Goal: Find specific page/section

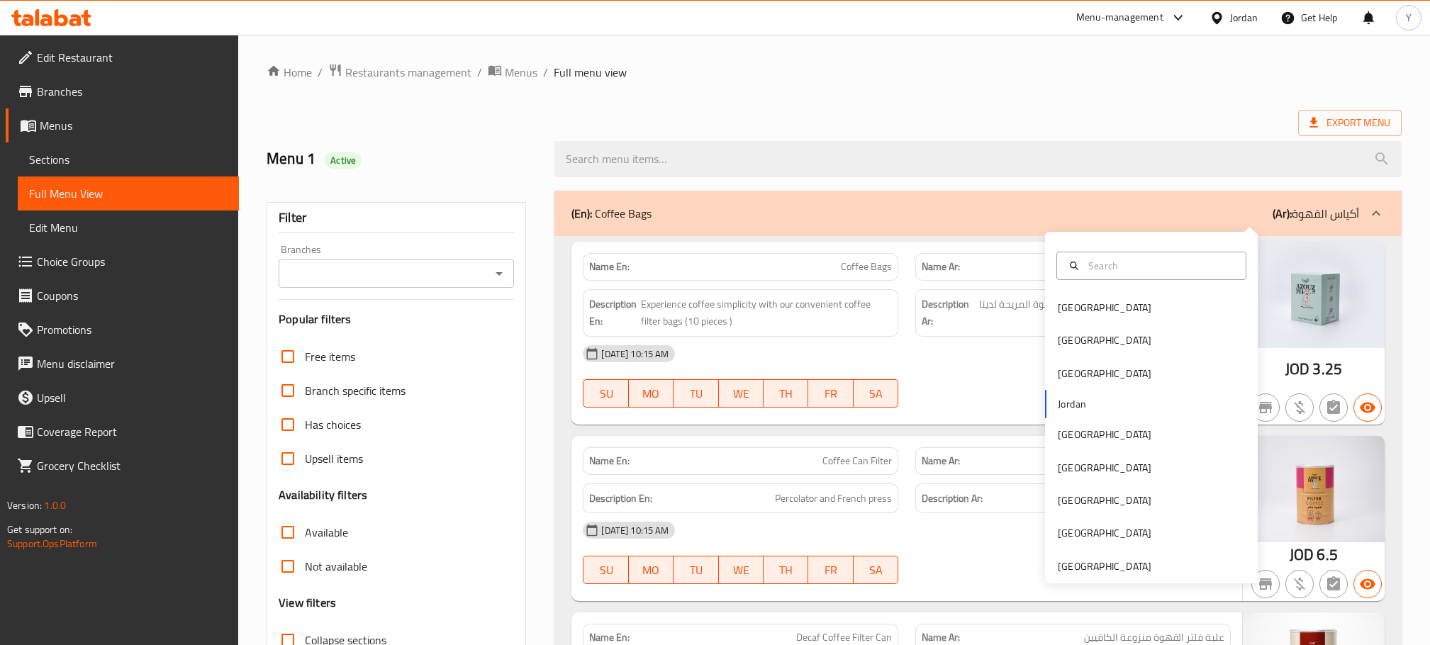
scroll to position [194, 0]
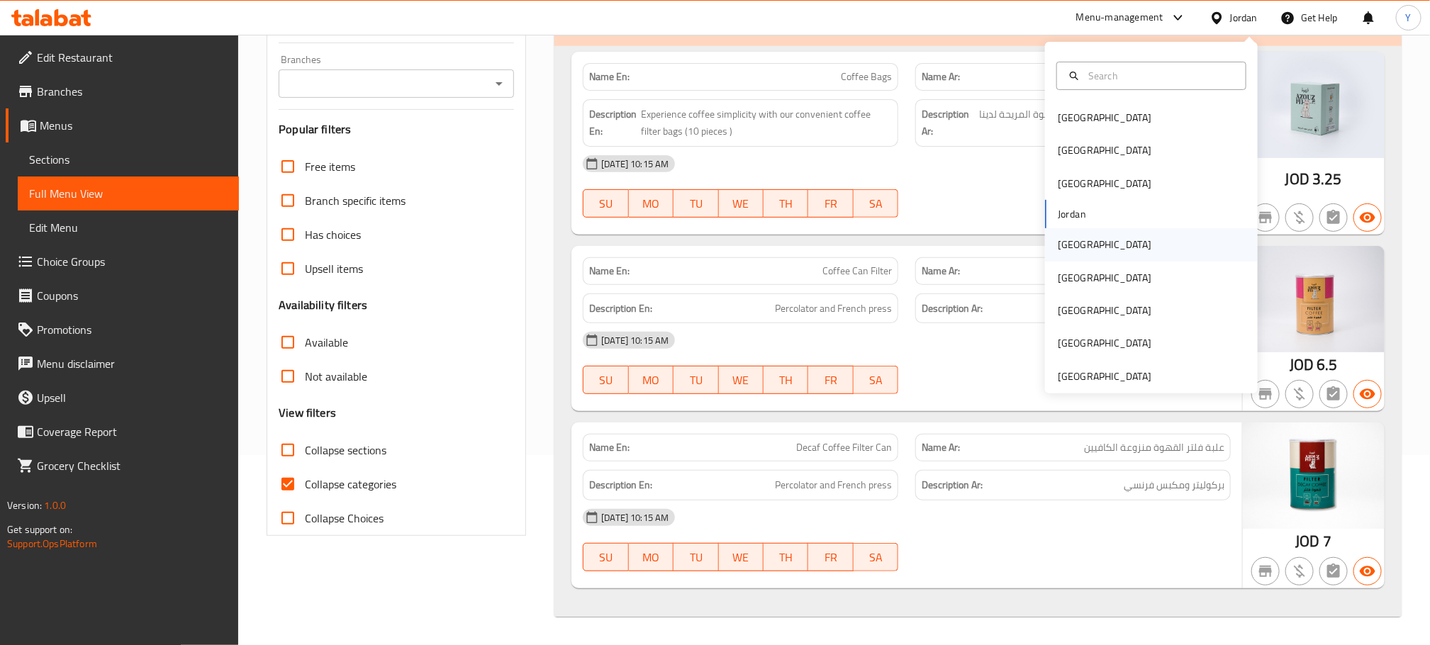
click at [1069, 238] on div "[GEOGRAPHIC_DATA]" at bounding box center [1105, 245] width 94 height 16
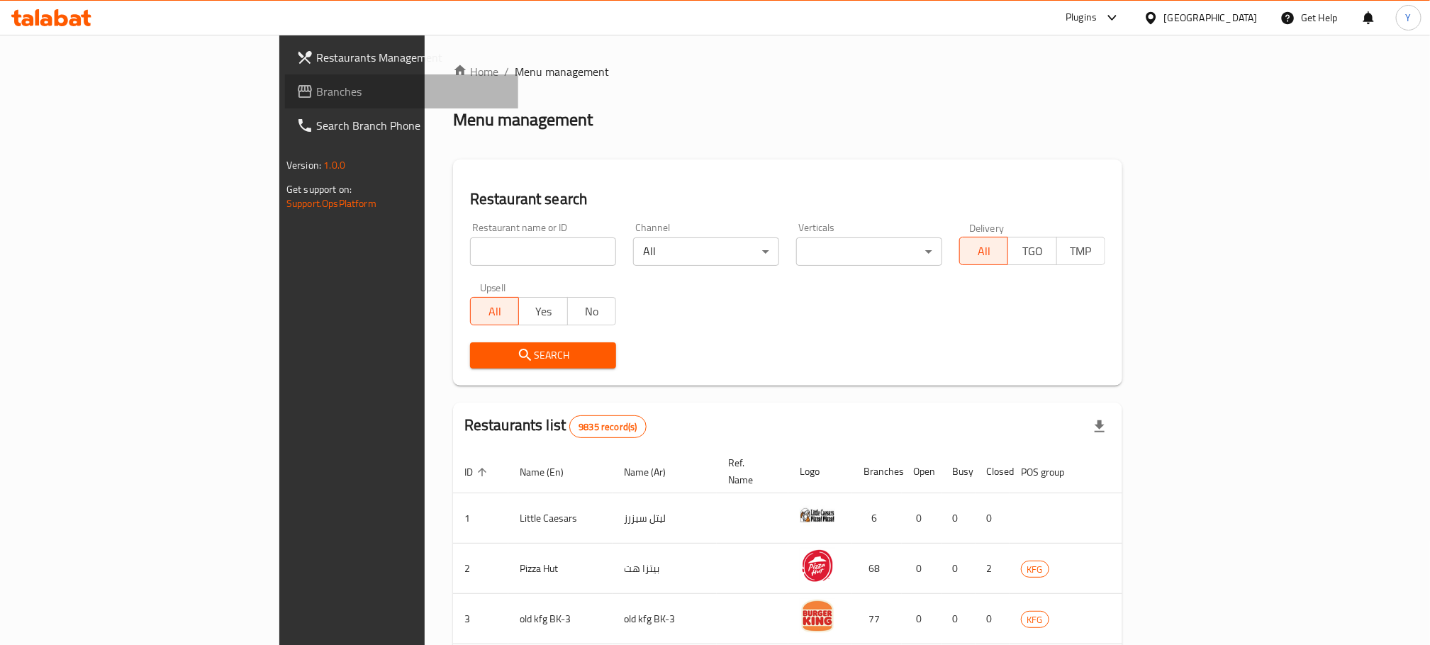
click at [316, 86] on span "Branches" at bounding box center [411, 91] width 191 height 17
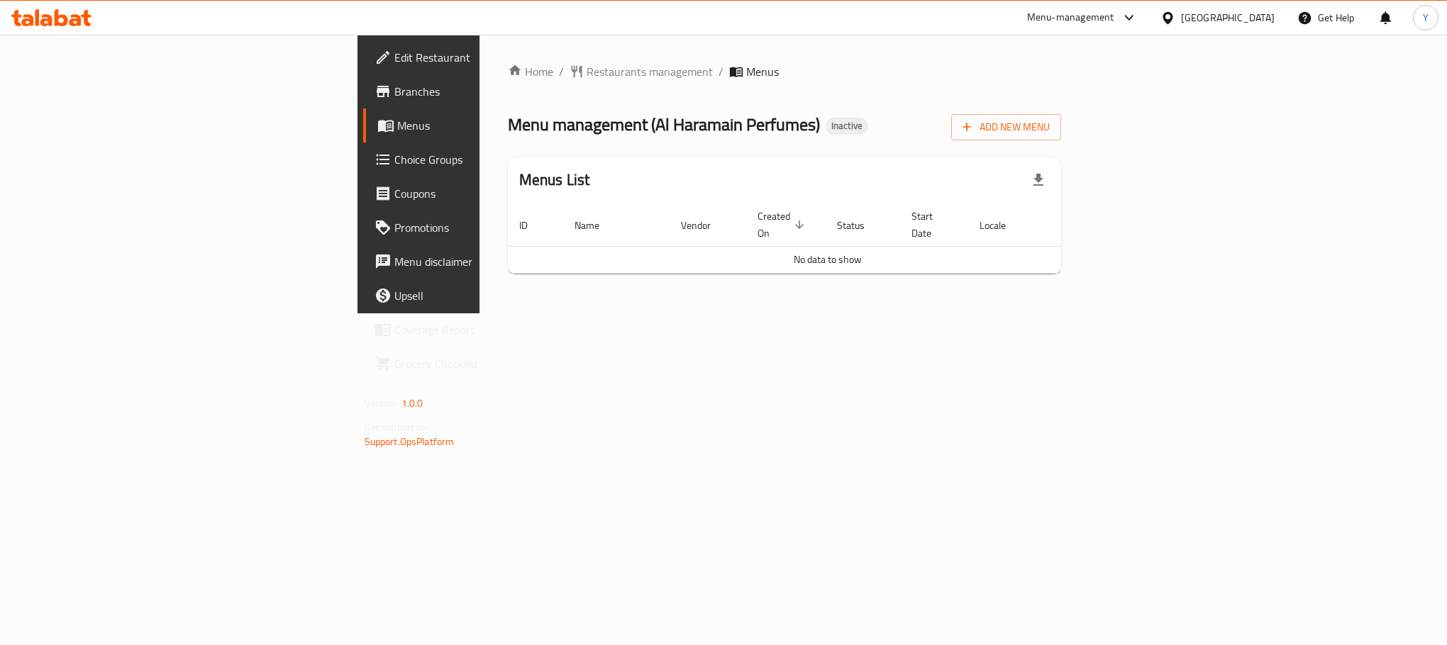
click at [363, 77] on link "Branches" at bounding box center [481, 91] width 236 height 34
